Goal: Task Accomplishment & Management: Manage account settings

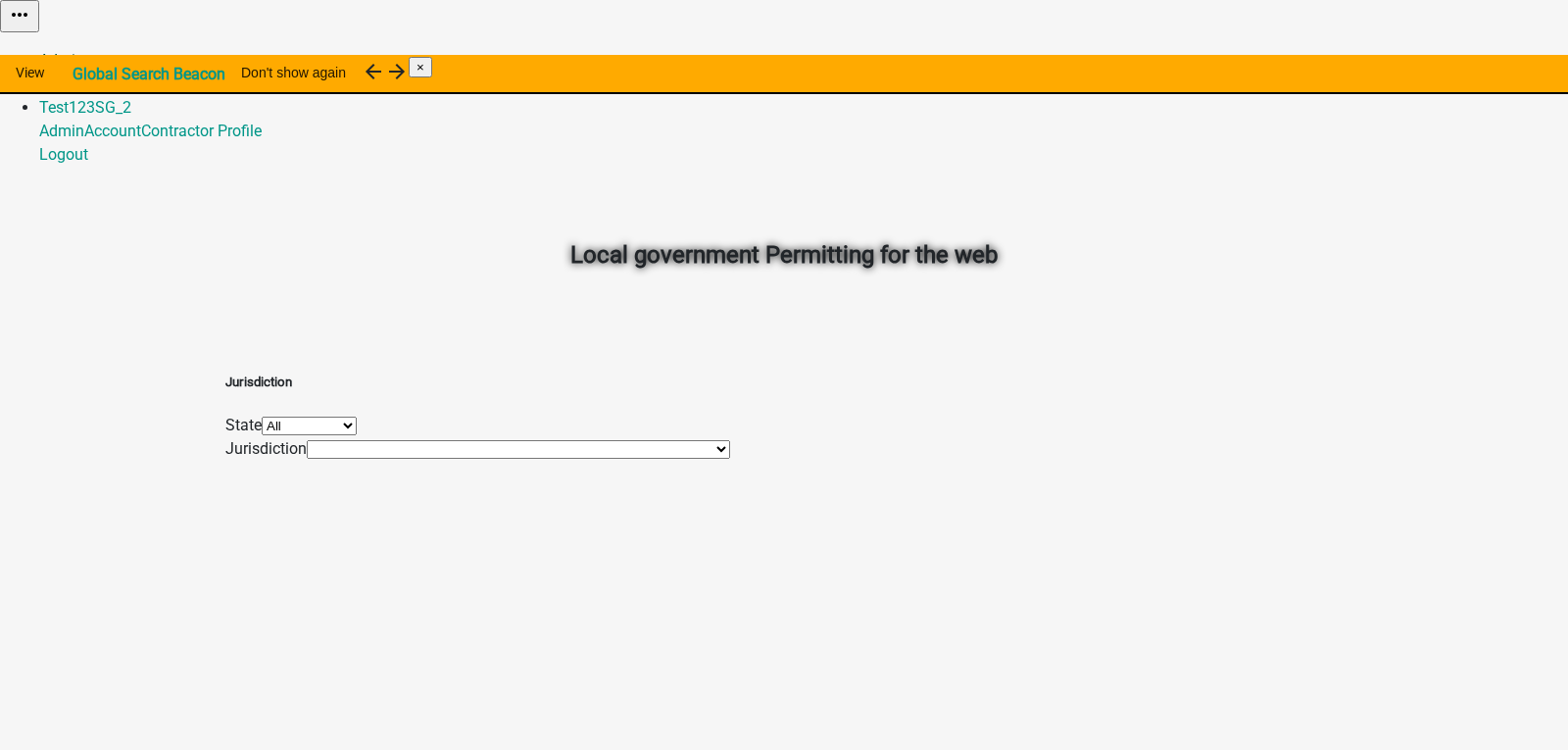
click at [85, 51] on link "Admin" at bounding box center [62, 60] width 45 height 19
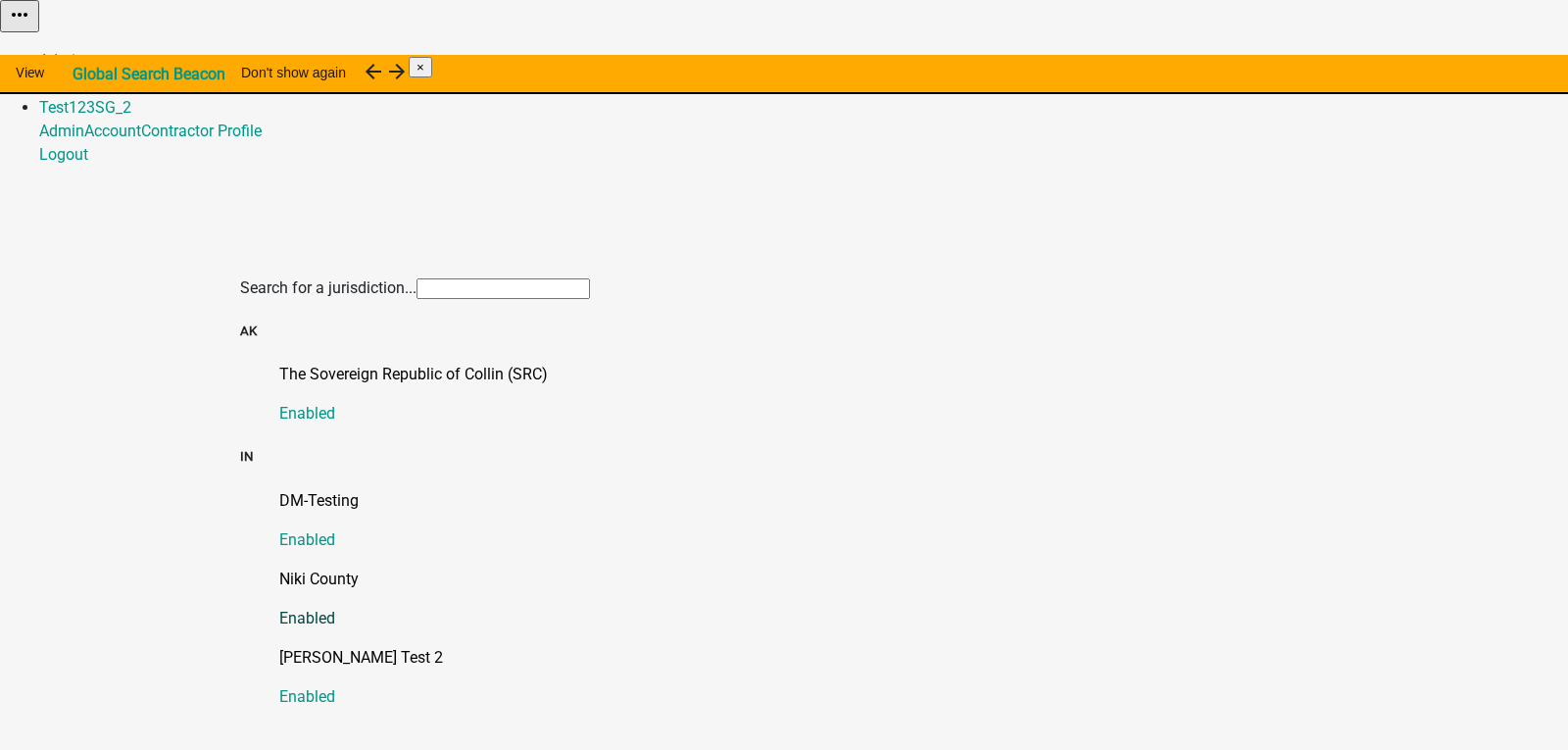
click at [281, 568] on p "Niki County" at bounding box center [803, 580] width 1048 height 24
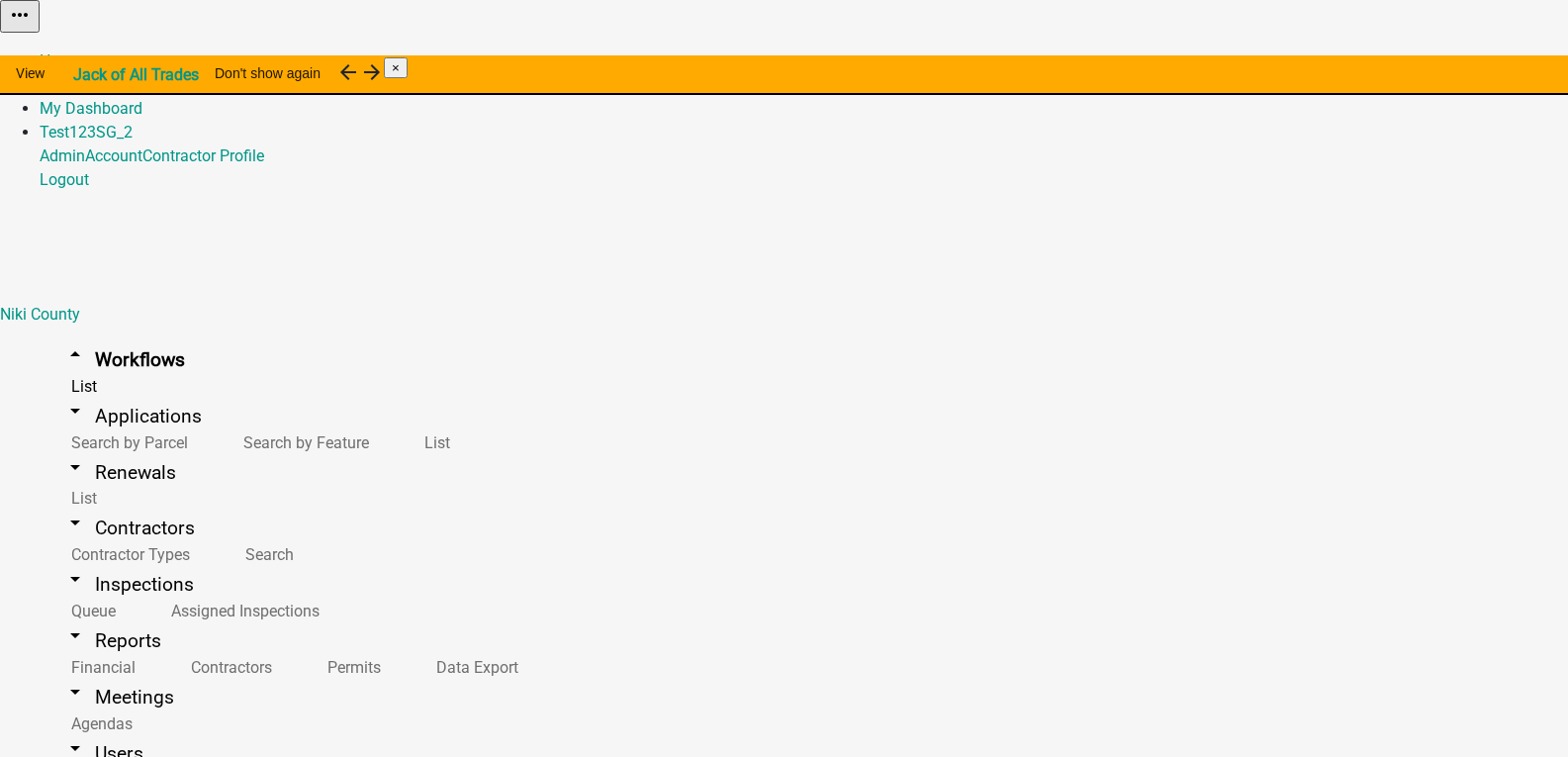
select select "3"
select select
select select "3"
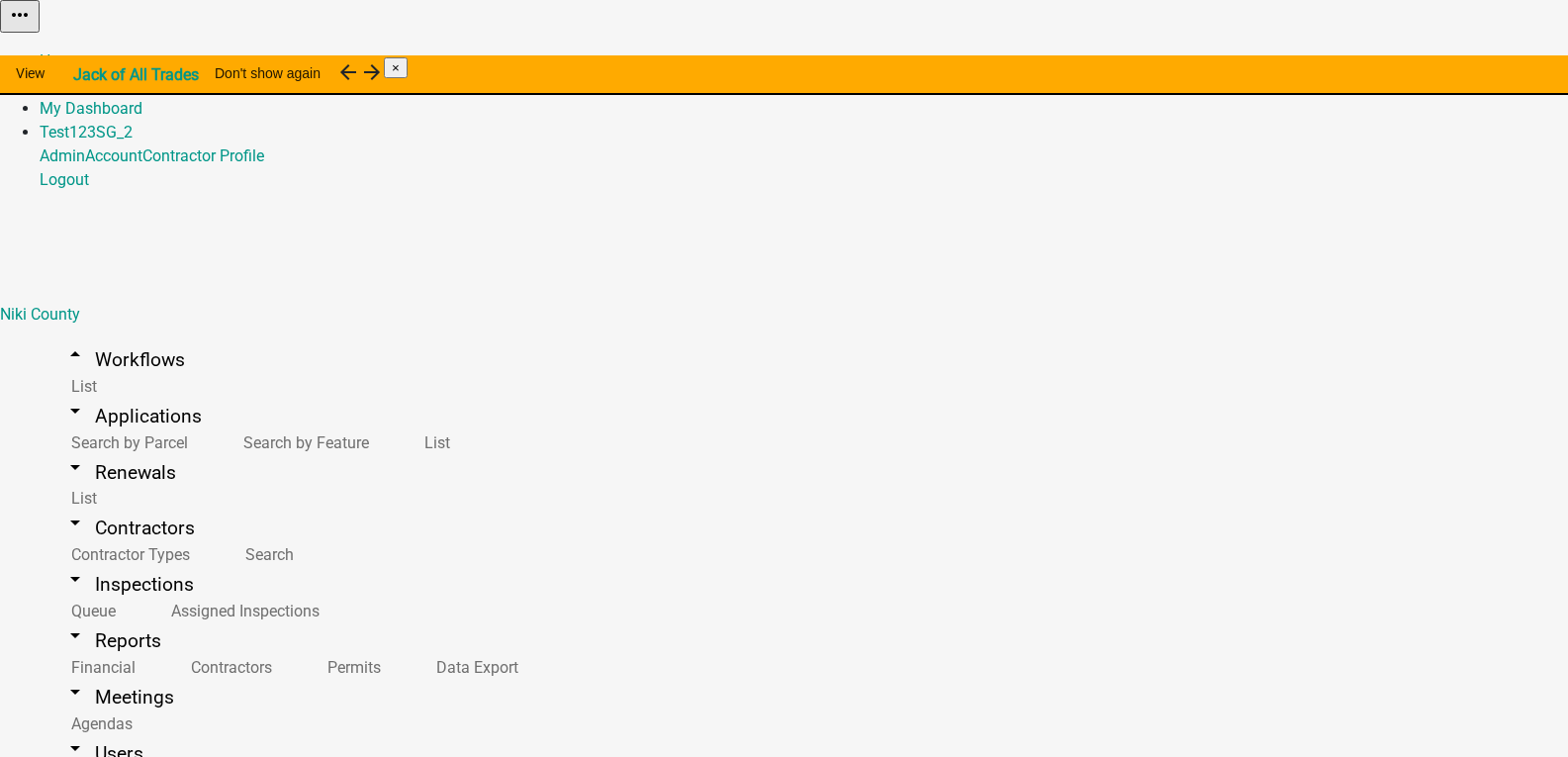
select select
click at [81, 52] on link "Home" at bounding box center [61, 61] width 42 height 19
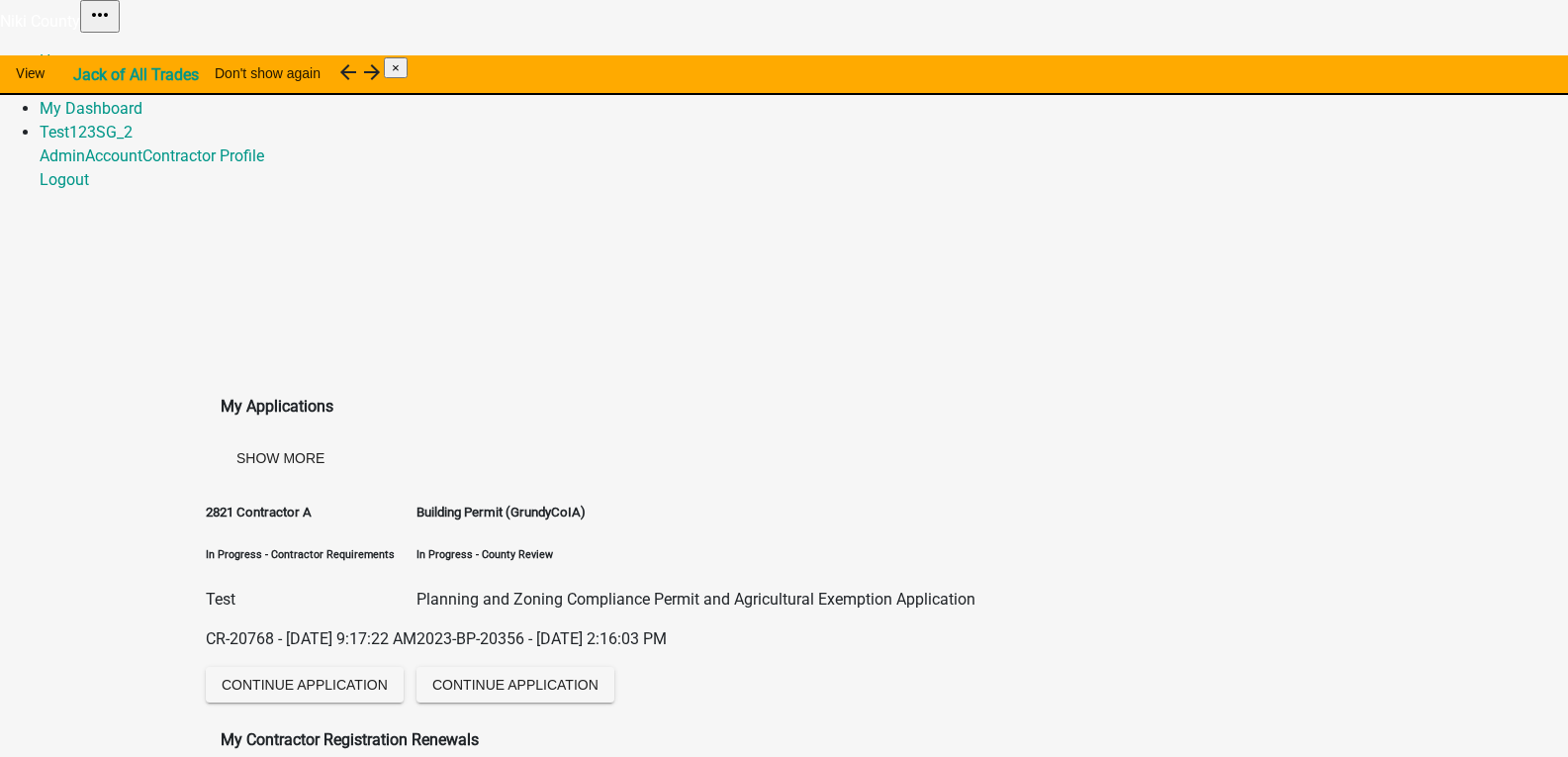
click at [85, 76] on link "Admin" at bounding box center [63, 84] width 46 height 19
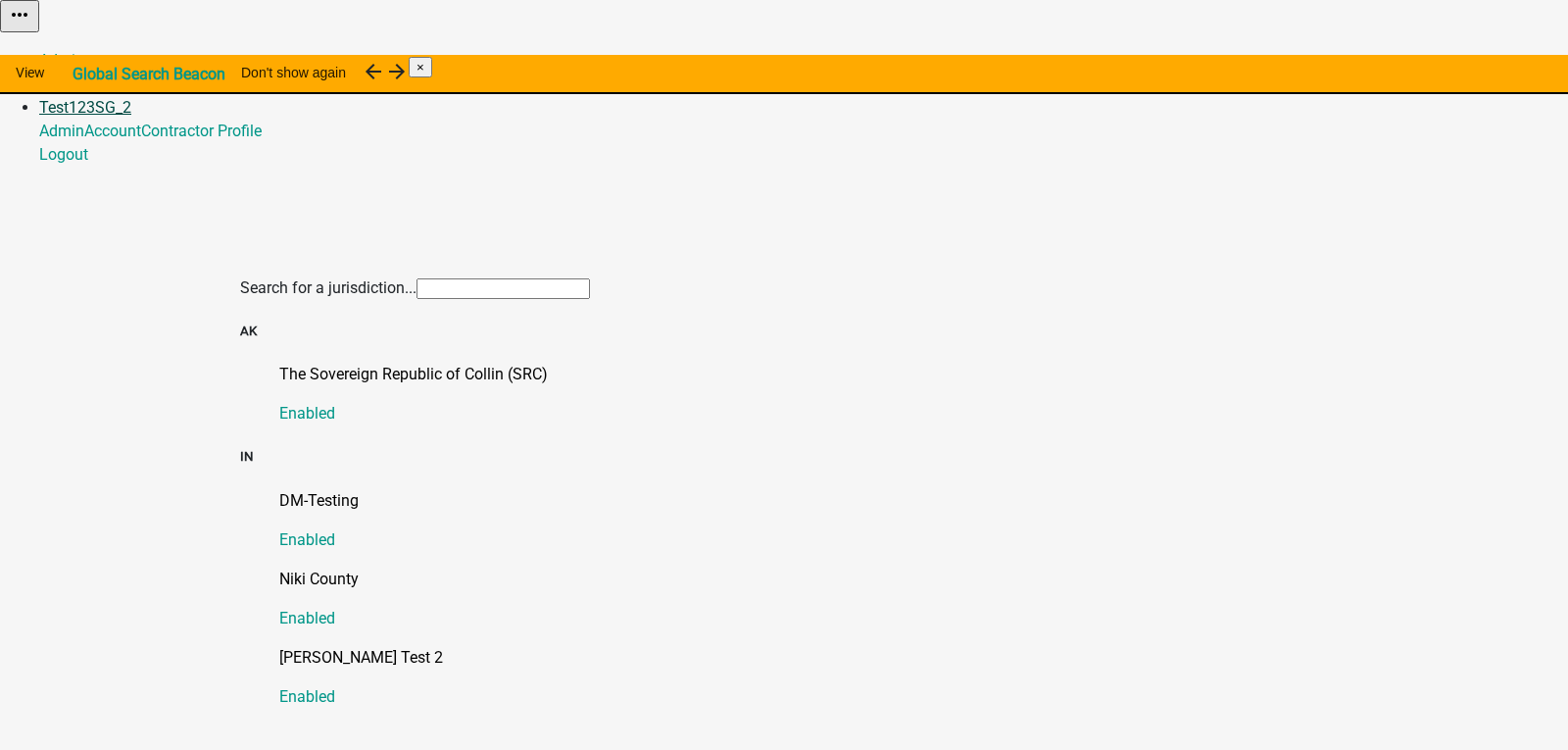
click at [131, 98] on link "Test123SG_2" at bounding box center [86, 107] width 93 height 19
click at [89, 163] on link "Logout" at bounding box center [64, 154] width 49 height 19
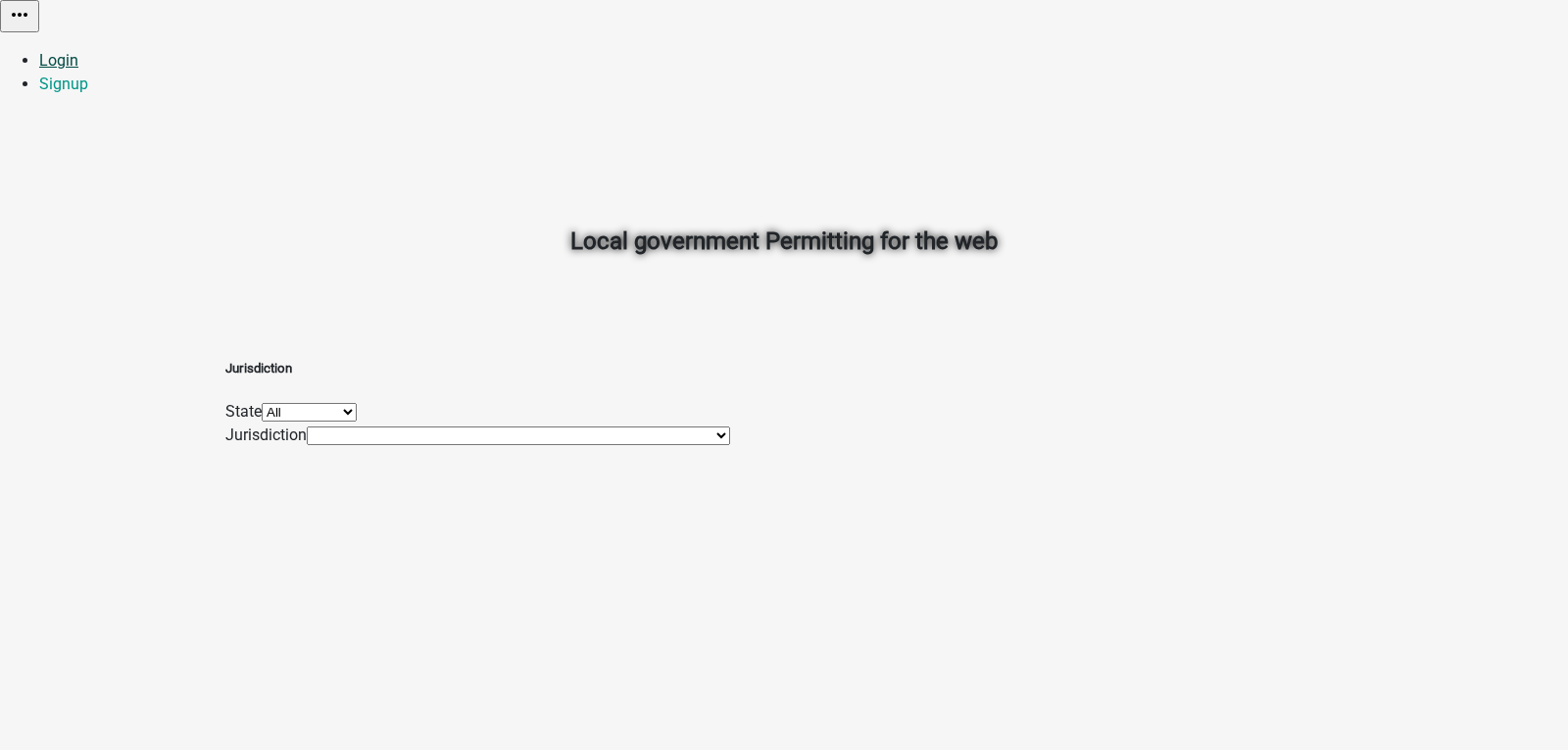
click at [79, 51] on link "Login" at bounding box center [59, 60] width 39 height 19
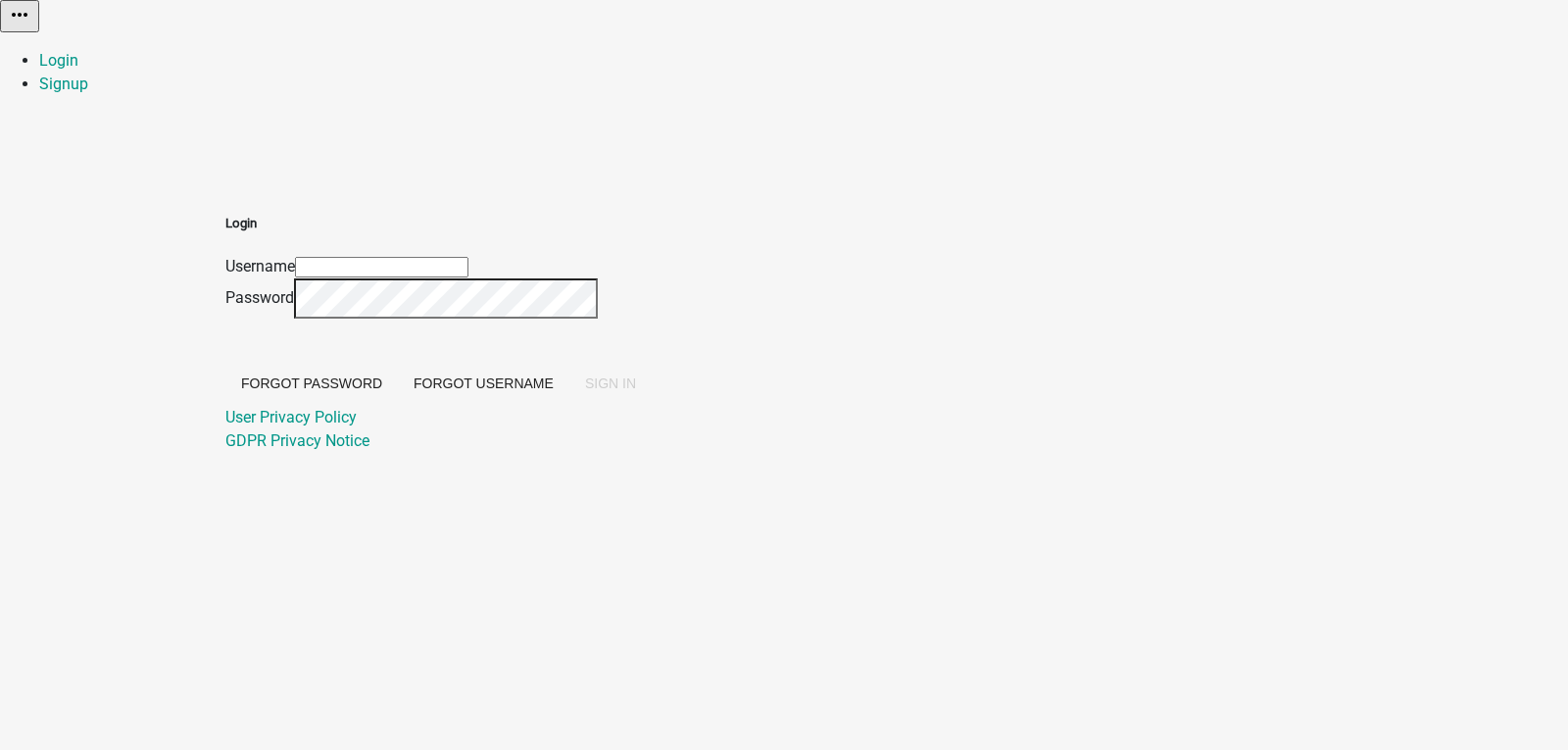
click at [469, 257] on input "Username" at bounding box center [382, 267] width 173 height 21
type input "[EMAIL_ADDRESS][DOMAIN_NAME]"
click at [570, 365] on button "SIGN IN" at bounding box center [611, 383] width 83 height 35
